Goal: Check status: Check status

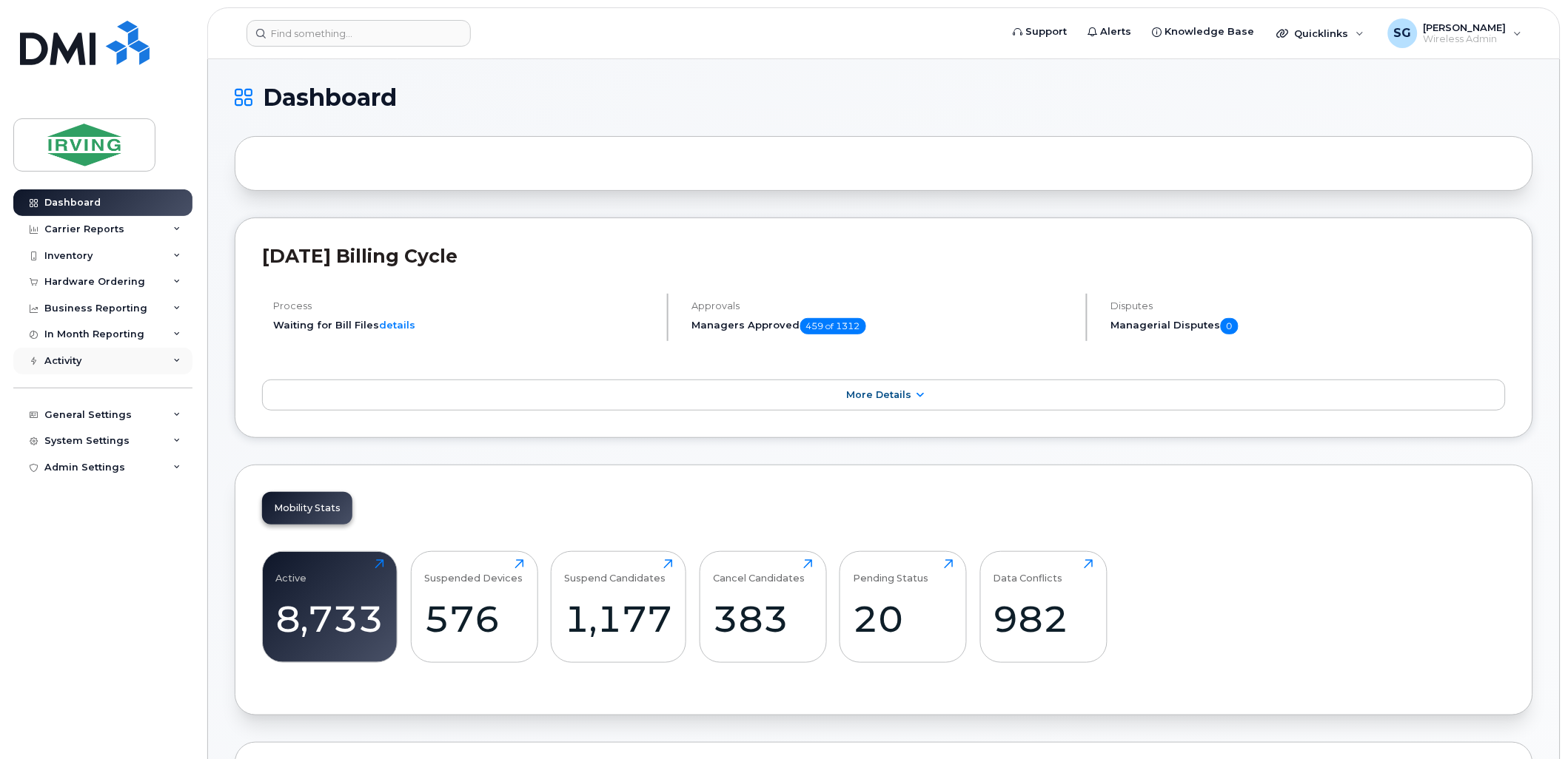
click at [180, 8] on icon at bounding box center [177, 361] width 8 height 8
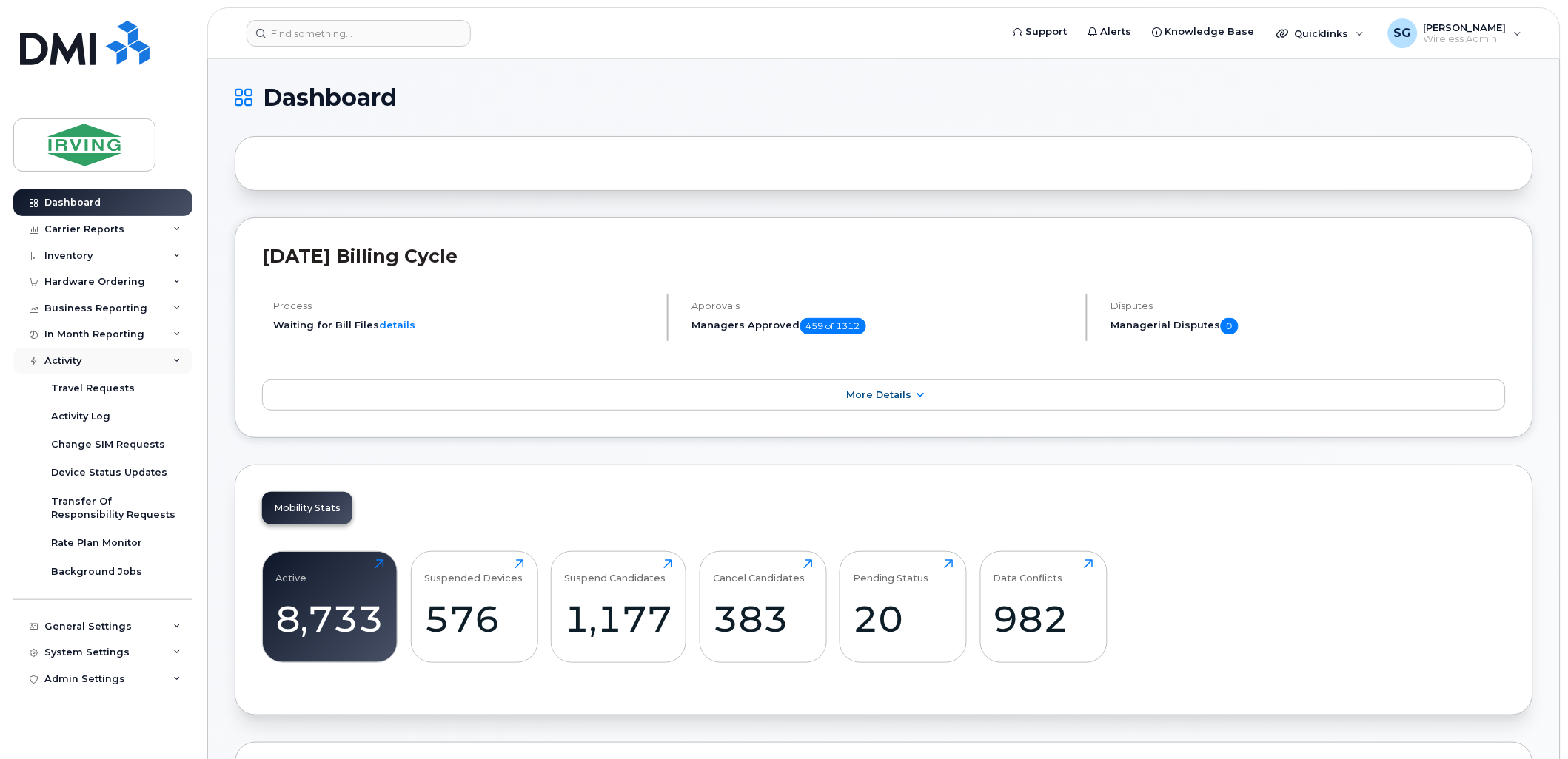
click at [178, 8] on icon at bounding box center [177, 361] width 8 height 8
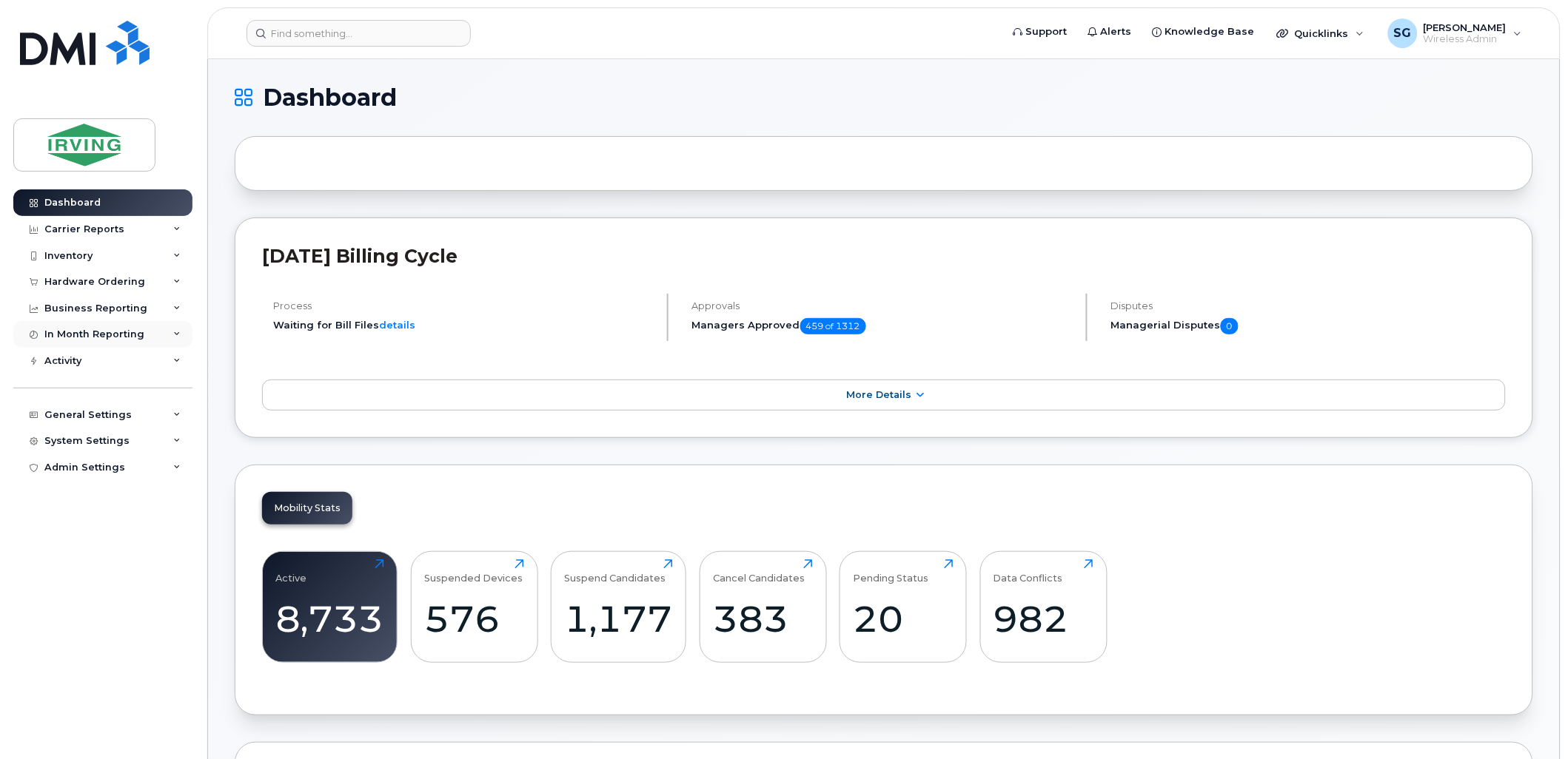
click at [174, 8] on div "In Month Reporting" at bounding box center [102, 334] width 179 height 27
click at [174, 8] on icon at bounding box center [177, 334] width 8 height 8
click at [173, 8] on div "Business Reporting" at bounding box center [102, 308] width 179 height 27
click at [359, 8] on link "More Details" at bounding box center [884, 396] width 1243 height 31
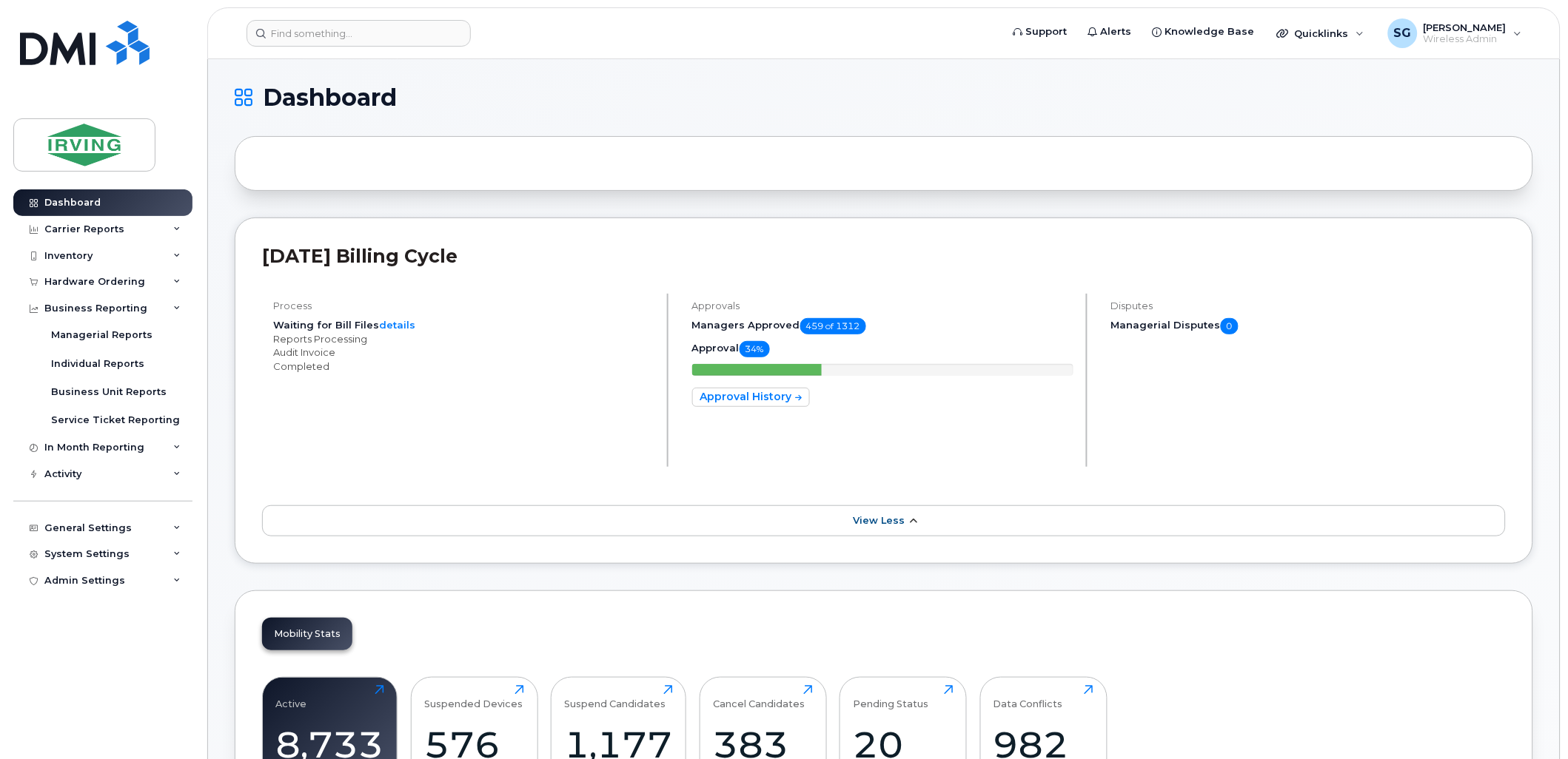
click at [359, 8] on span "View Less" at bounding box center [879, 520] width 52 height 11
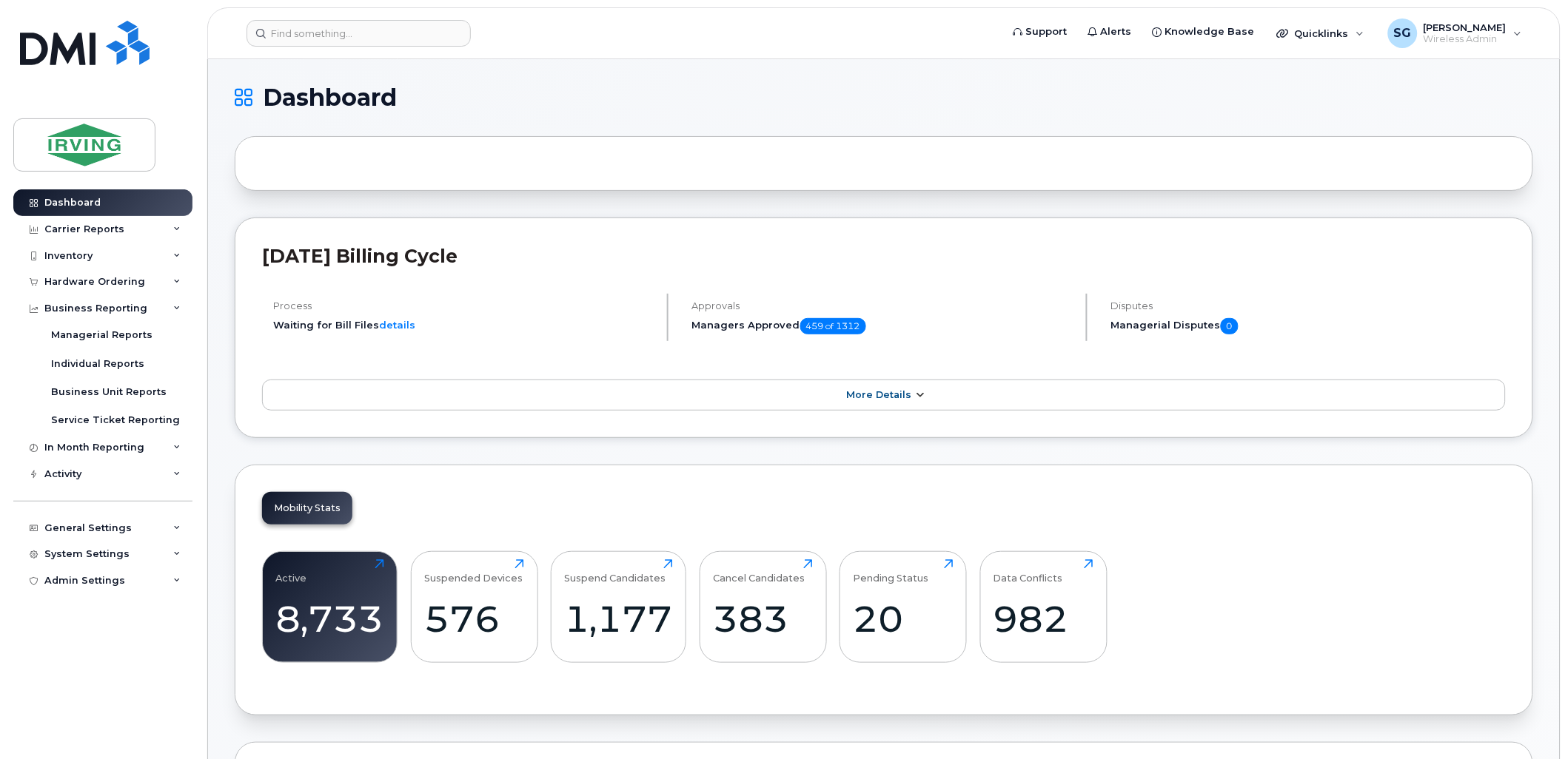
click at [359, 8] on link "More Details" at bounding box center [884, 396] width 1243 height 31
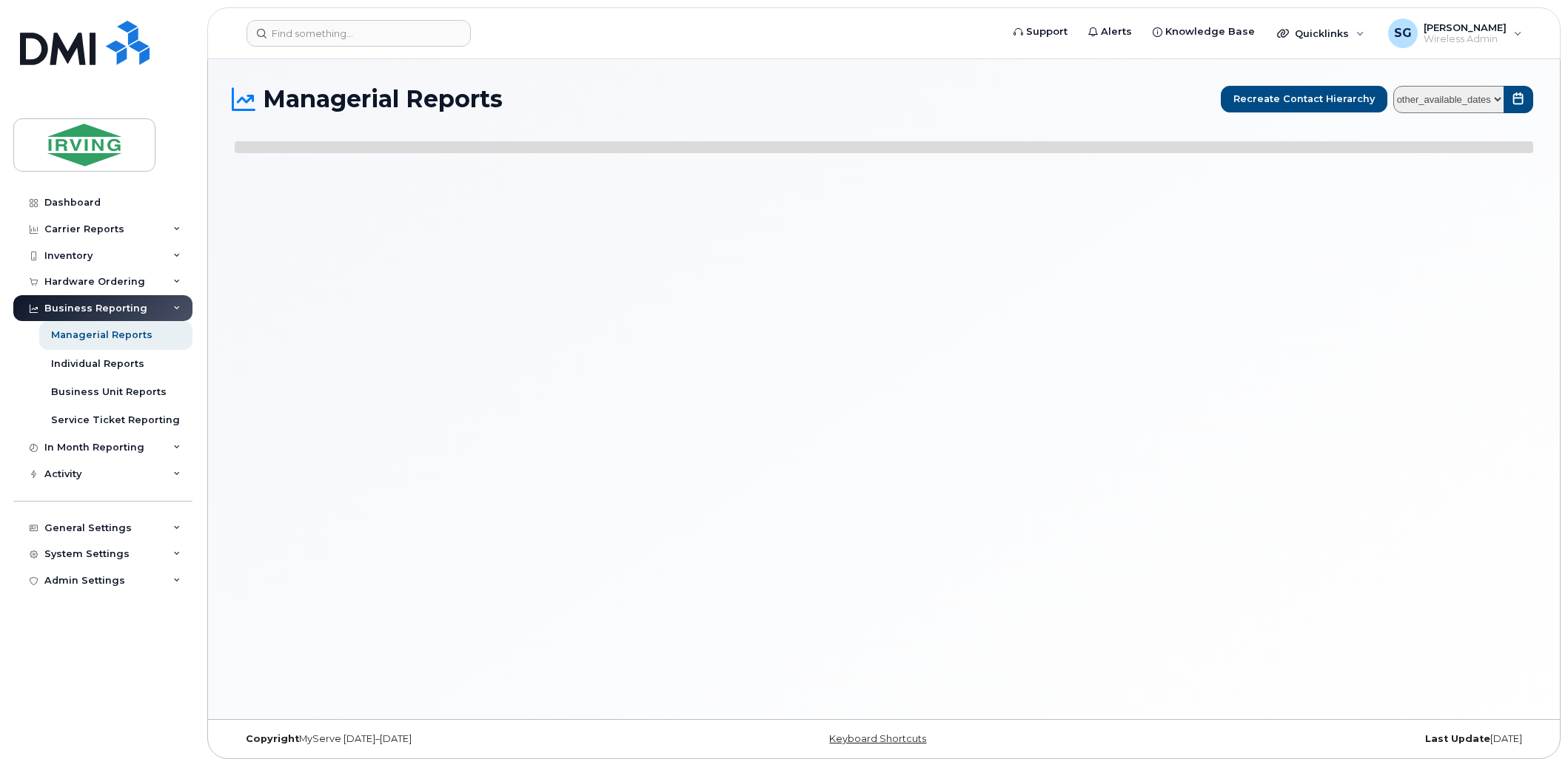
select select
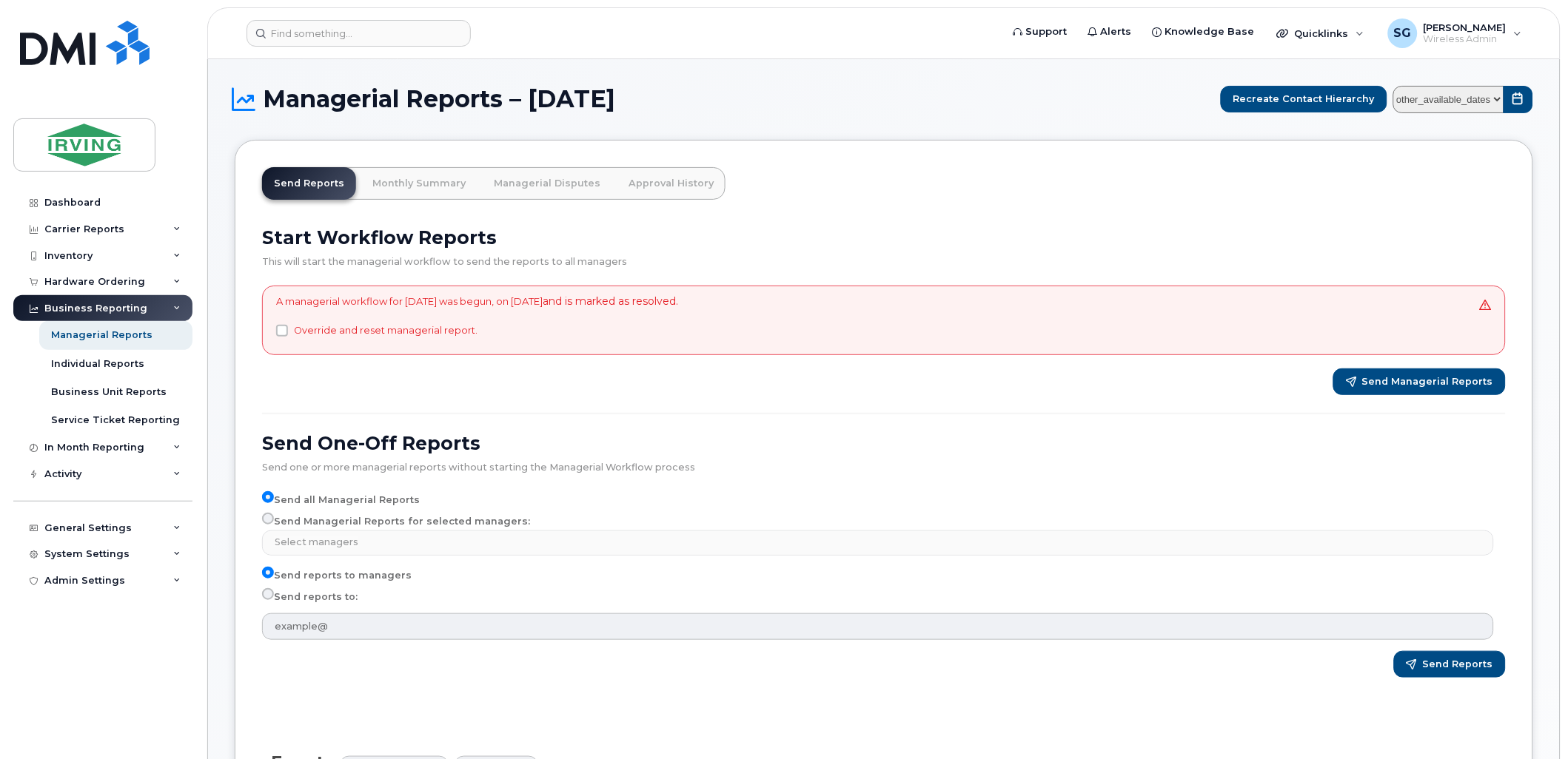
drag, startPoint x: 431, startPoint y: 181, endPoint x: 848, endPoint y: 215, distance: 418.4
click at [860, 217] on div "Start Workflow Reports This will start the managerial workflow to send the repo…" at bounding box center [883, 457] width 1261 height 480
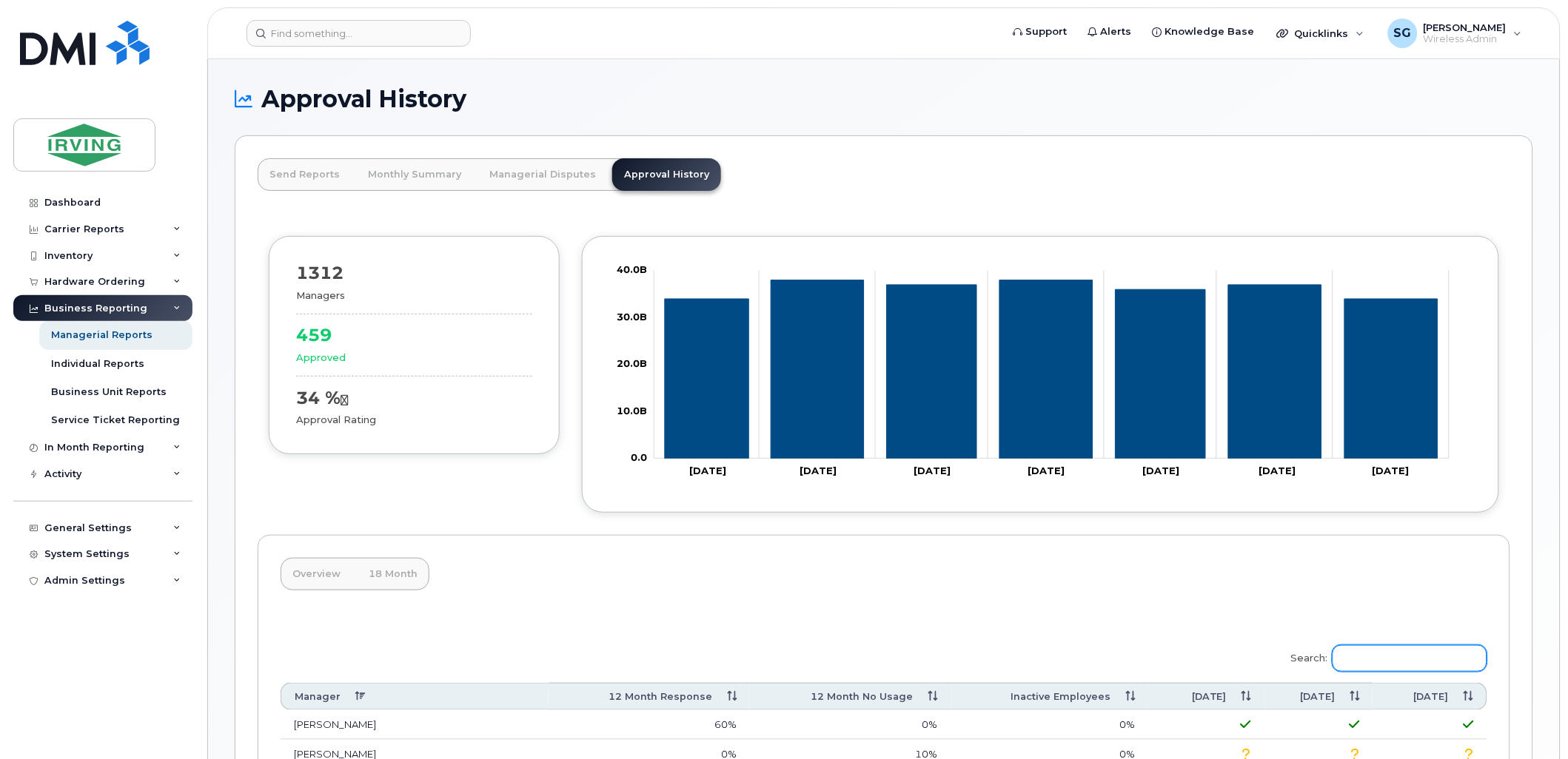
click at [1365, 662] on input "Search:" at bounding box center [1410, 658] width 155 height 27
type input "galorport"
